Goal: Information Seeking & Learning: Learn about a topic

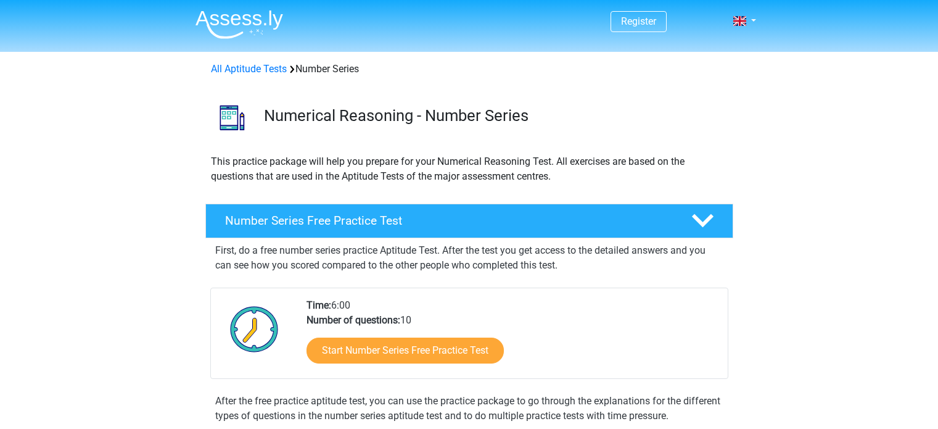
scroll to position [146, 0]
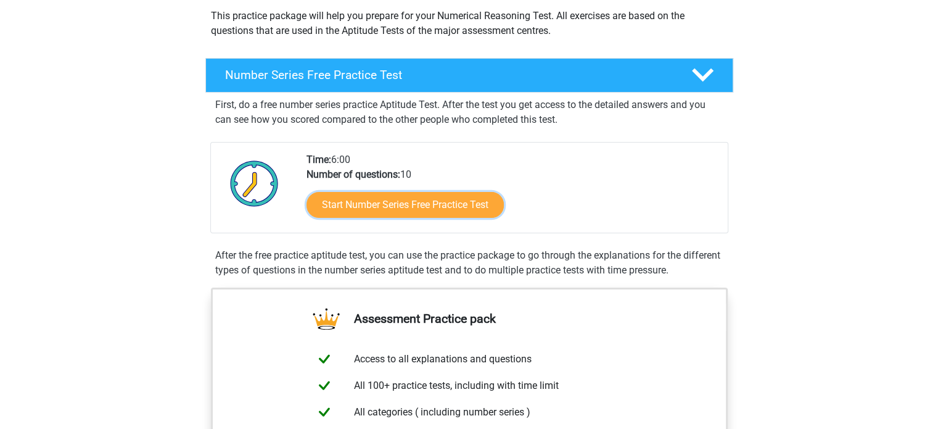
click at [365, 213] on link "Start Number Series Free Practice Test" at bounding box center [405, 205] width 197 height 26
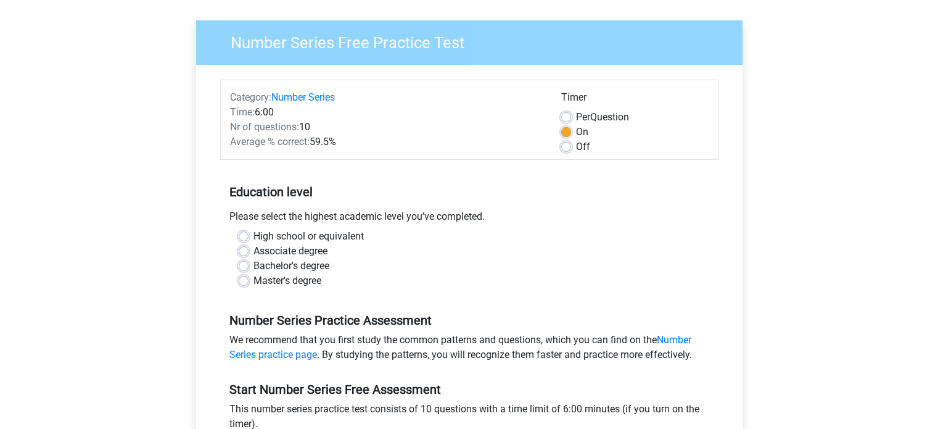
scroll to position [81, 0]
click at [254, 266] on label "Bachelor's degree" at bounding box center [292, 265] width 76 height 15
click at [247, 266] on input "Bachelor's degree" at bounding box center [244, 264] width 10 height 12
radio input "true"
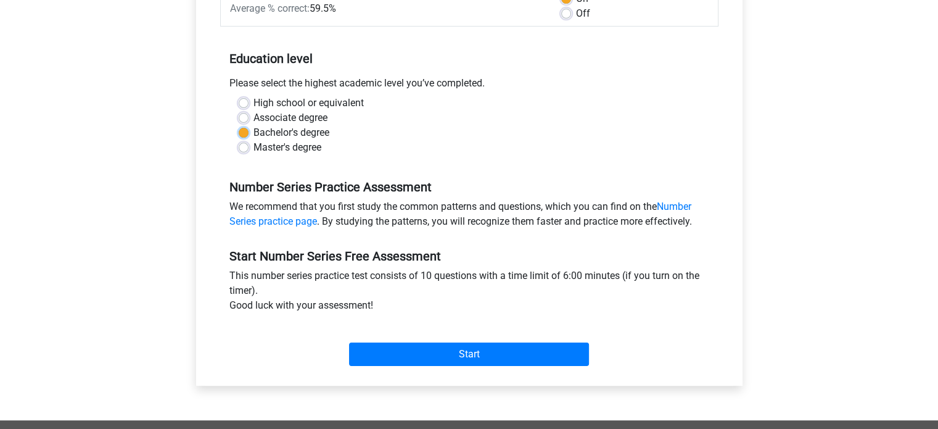
scroll to position [275, 0]
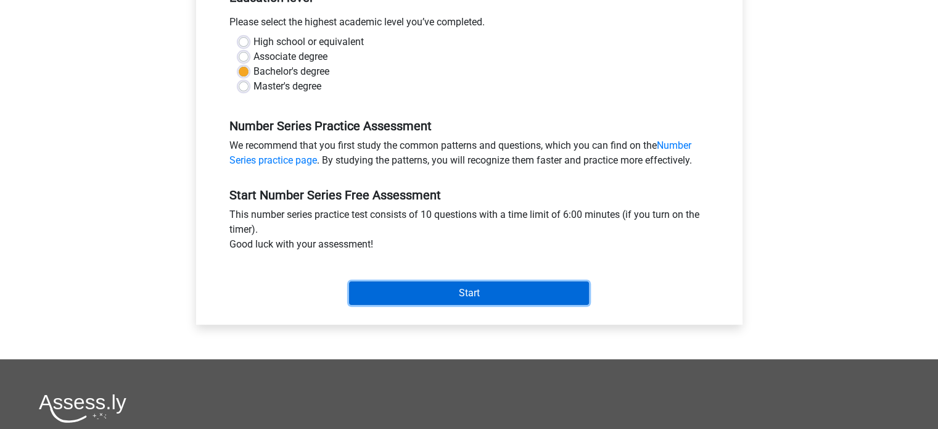
click at [414, 288] on input "Start" at bounding box center [469, 292] width 240 height 23
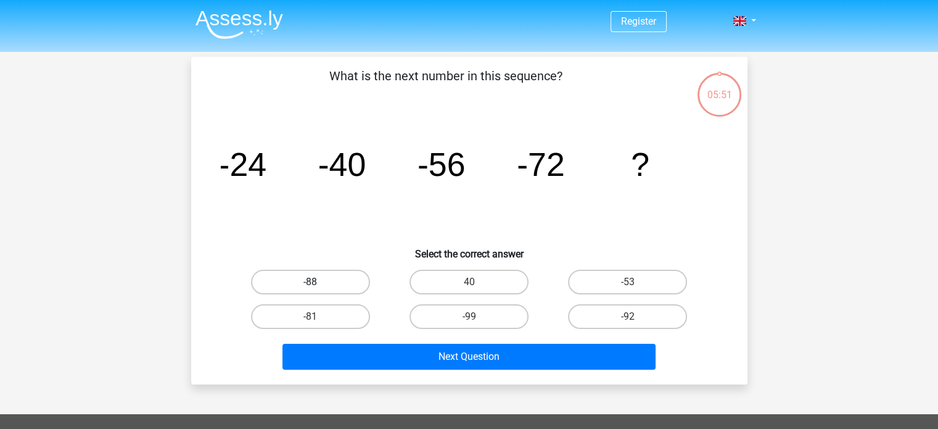
click at [330, 286] on label "-88" at bounding box center [310, 282] width 119 height 25
click at [318, 286] on input "-88" at bounding box center [314, 286] width 8 height 8
radio input "true"
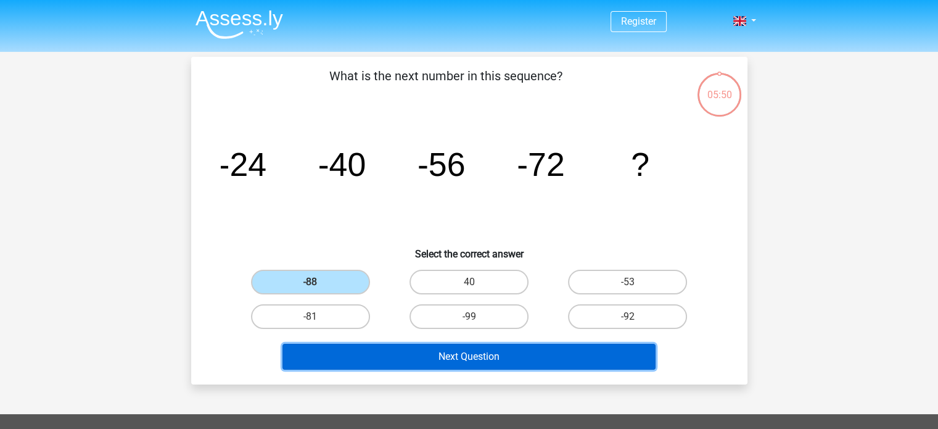
click at [423, 366] on button "Next Question" at bounding box center [469, 357] width 373 height 26
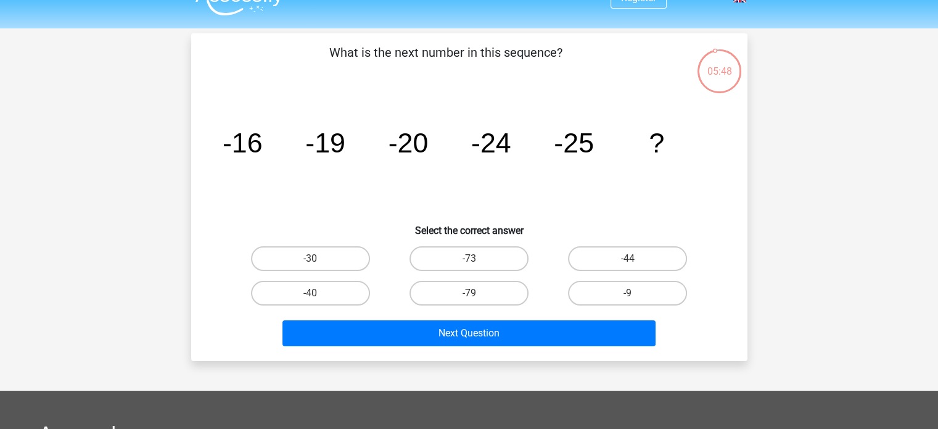
scroll to position [10, 0]
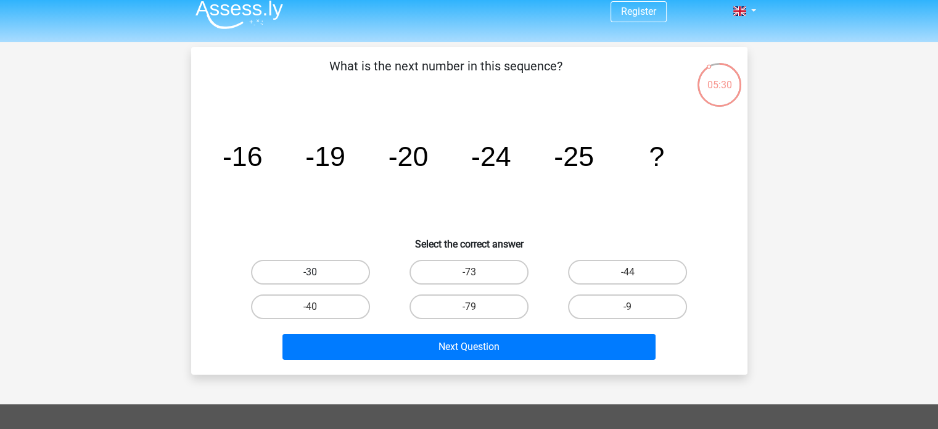
click at [320, 263] on label "-30" at bounding box center [310, 272] width 119 height 25
click at [318, 272] on input "-30" at bounding box center [314, 276] width 8 height 8
radio input "true"
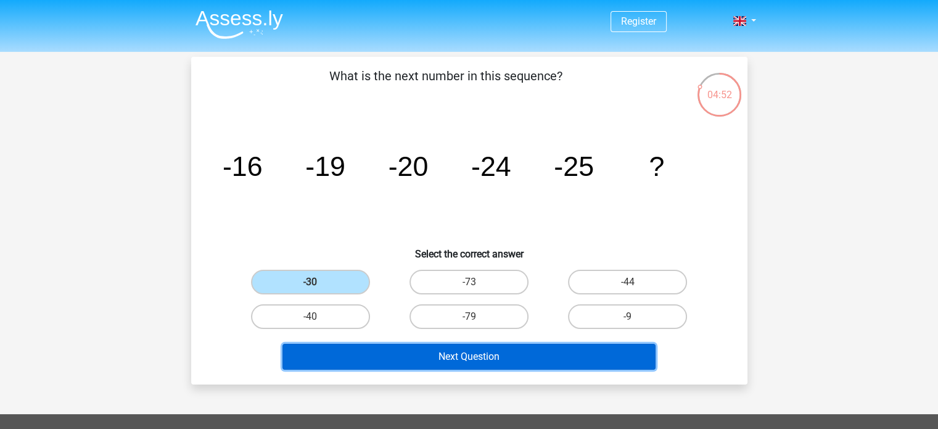
click at [447, 349] on button "Next Question" at bounding box center [469, 357] width 373 height 26
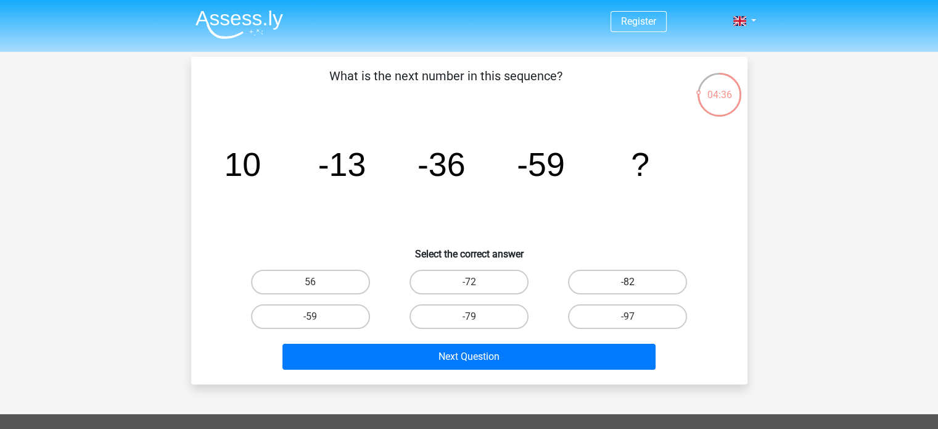
click at [619, 285] on label "-82" at bounding box center [627, 282] width 119 height 25
click at [628, 285] on input "-82" at bounding box center [632, 286] width 8 height 8
radio input "true"
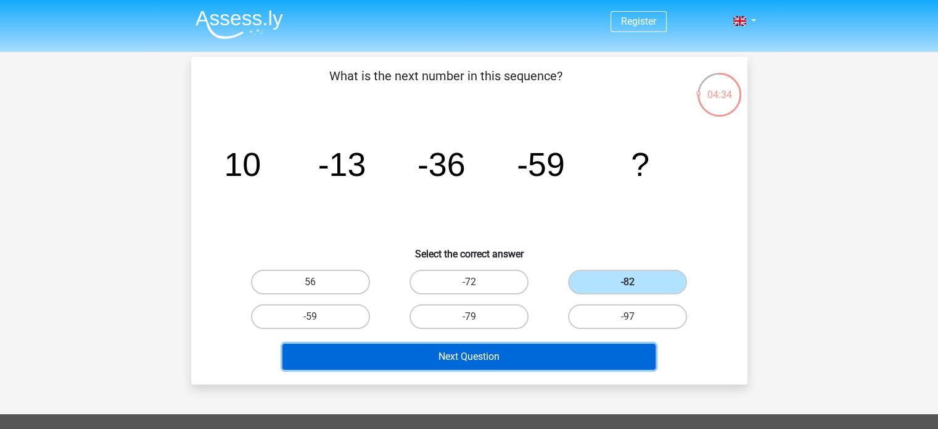
click at [512, 349] on button "Next Question" at bounding box center [469, 357] width 373 height 26
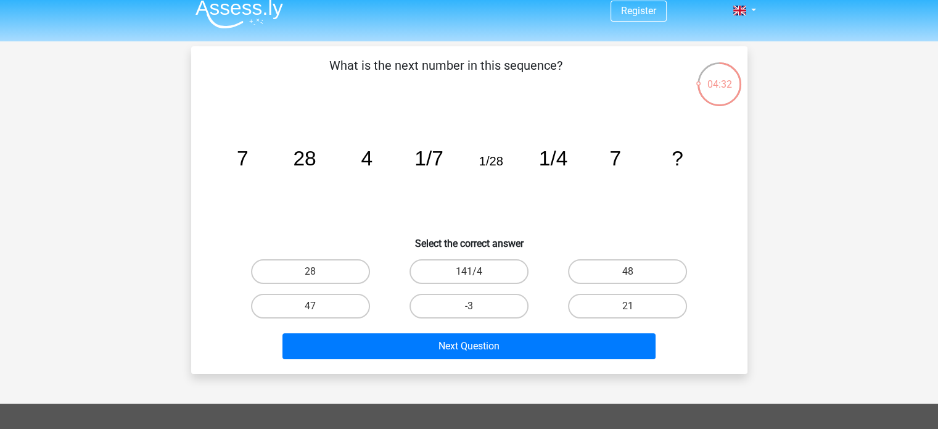
scroll to position [10, 0]
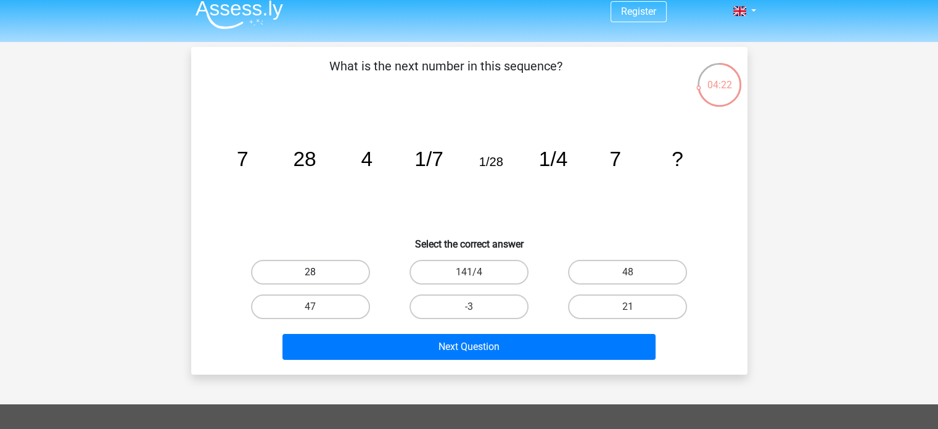
click at [319, 262] on label "28" at bounding box center [310, 272] width 119 height 25
click at [318, 272] on input "28" at bounding box center [314, 276] width 8 height 8
radio input "true"
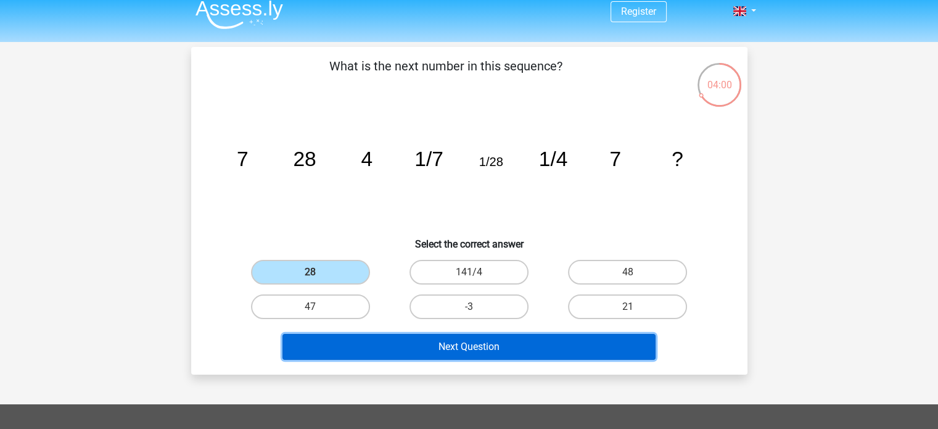
click at [447, 349] on button "Next Question" at bounding box center [469, 347] width 373 height 26
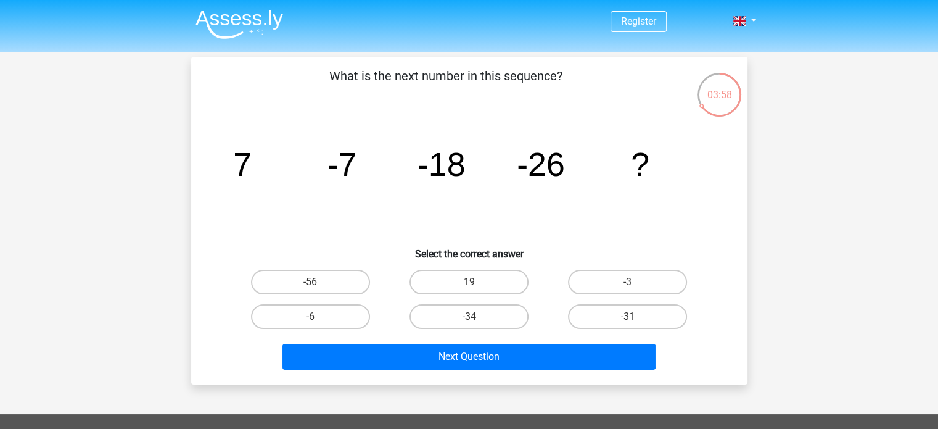
scroll to position [0, 0]
drag, startPoint x: 460, startPoint y: 310, endPoint x: 539, endPoint y: 303, distance: 79.3
click at [539, 304] on div "-34" at bounding box center [469, 316] width 149 height 25
click at [335, 278] on label "-56" at bounding box center [310, 282] width 119 height 25
click at [318, 282] on input "-56" at bounding box center [314, 286] width 8 height 8
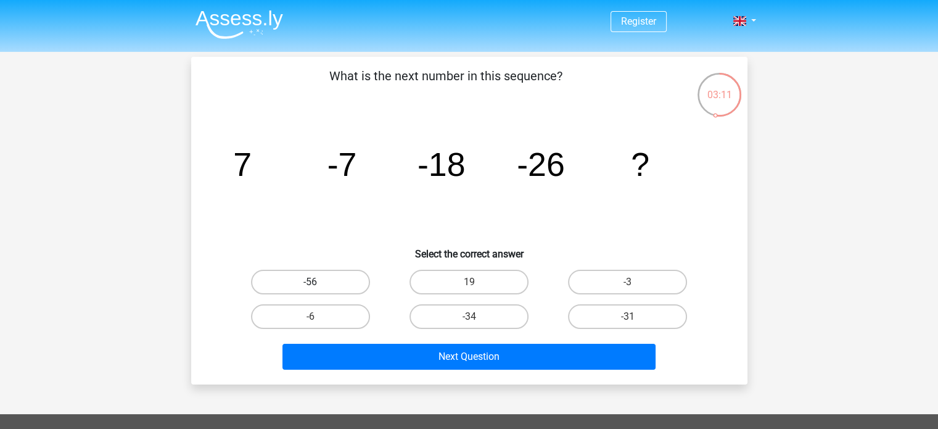
radio input "true"
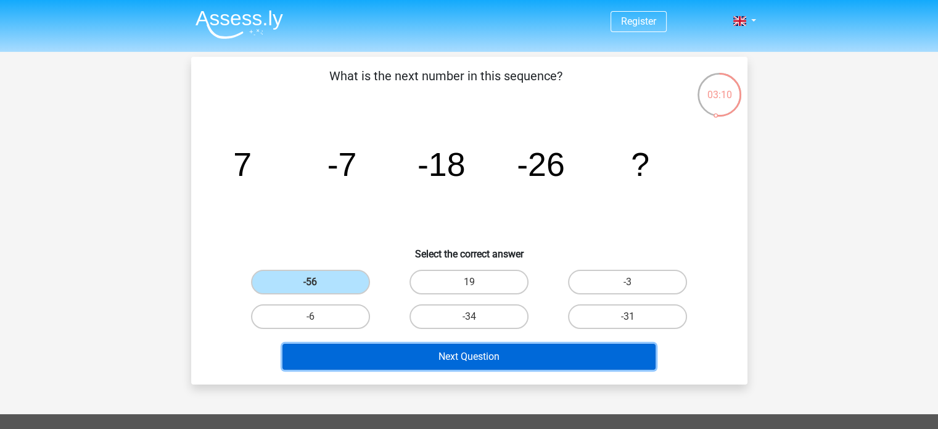
click at [394, 345] on button "Next Question" at bounding box center [469, 357] width 373 height 26
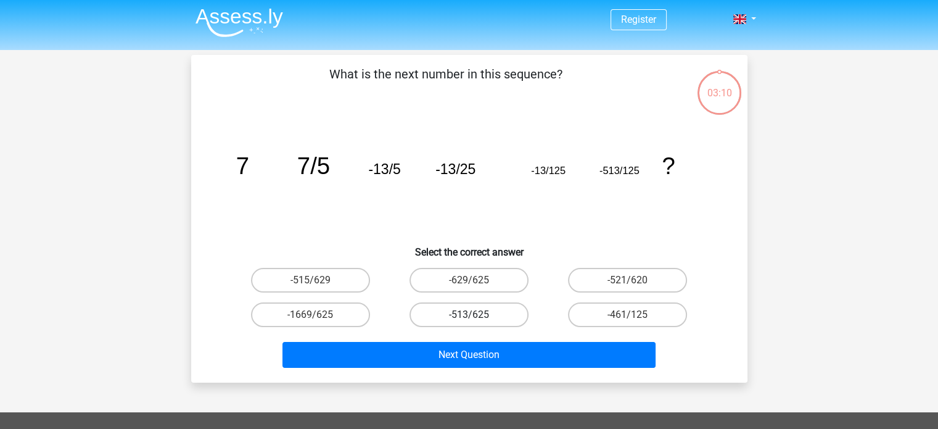
scroll to position [1, 0]
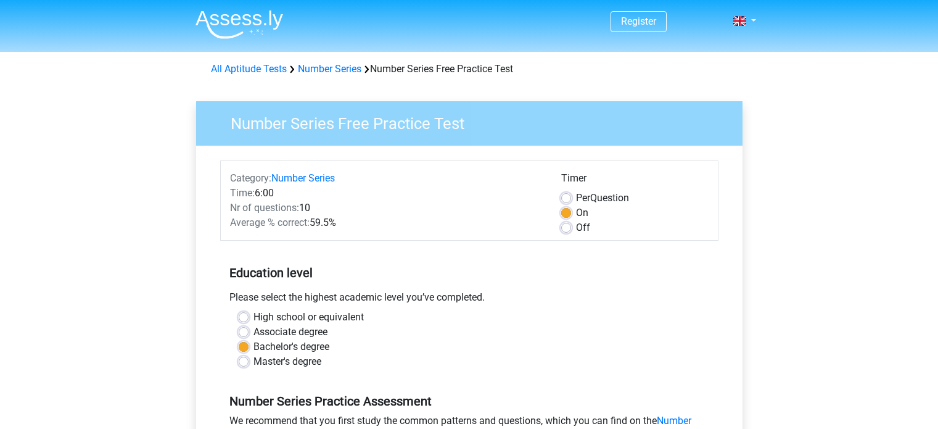
scroll to position [227, 0]
